Goal: Find specific page/section: Find specific page/section

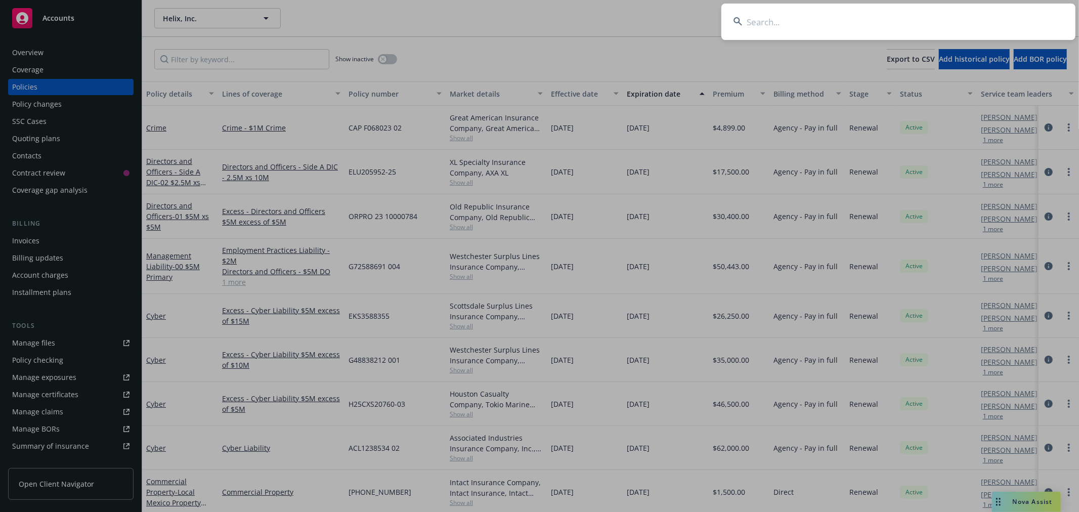
click at [957, 22] on input at bounding box center [898, 22] width 354 height 36
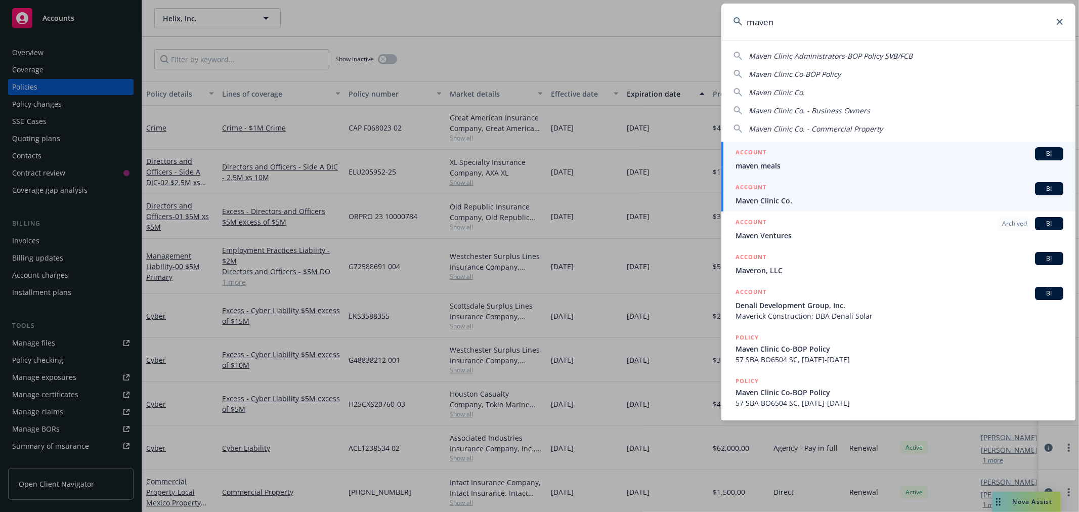
type input "maven"
click at [761, 194] on div "ACCOUNT BI" at bounding box center [899, 188] width 328 height 13
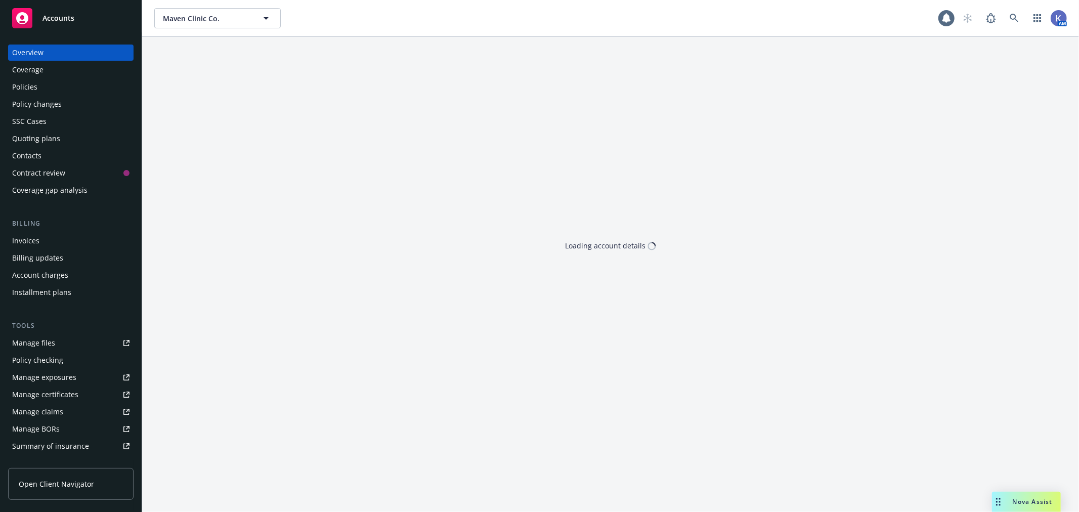
click at [29, 88] on div "Policies" at bounding box center [24, 87] width 25 height 16
